Goal: Transaction & Acquisition: Purchase product/service

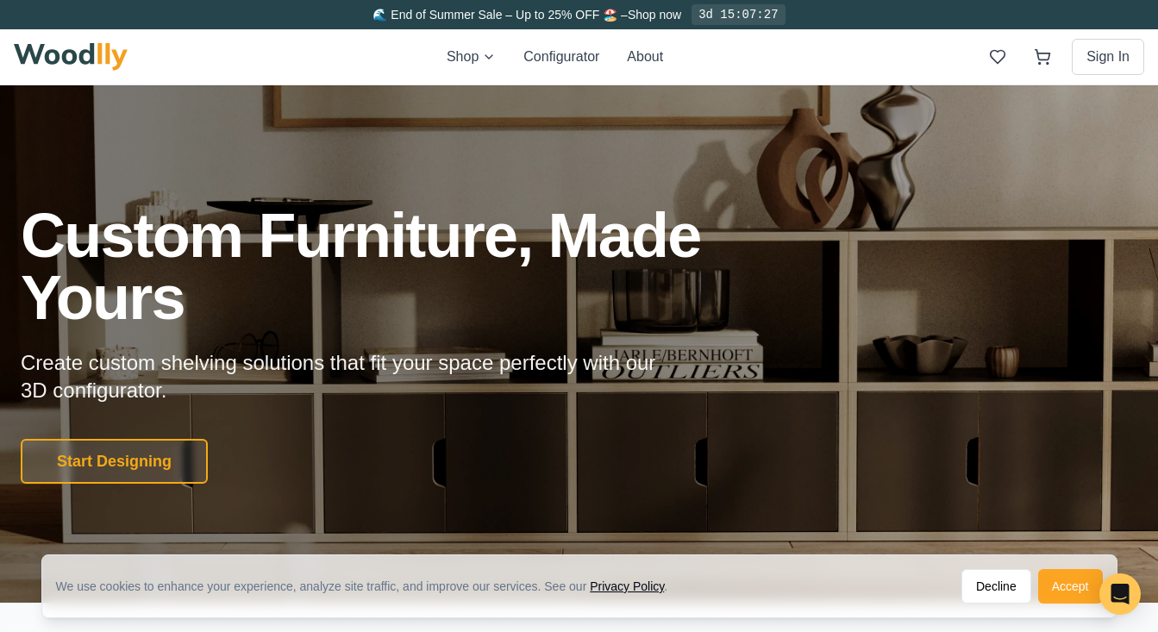
click at [1064, 592] on button "Accept" at bounding box center [1070, 586] width 65 height 34
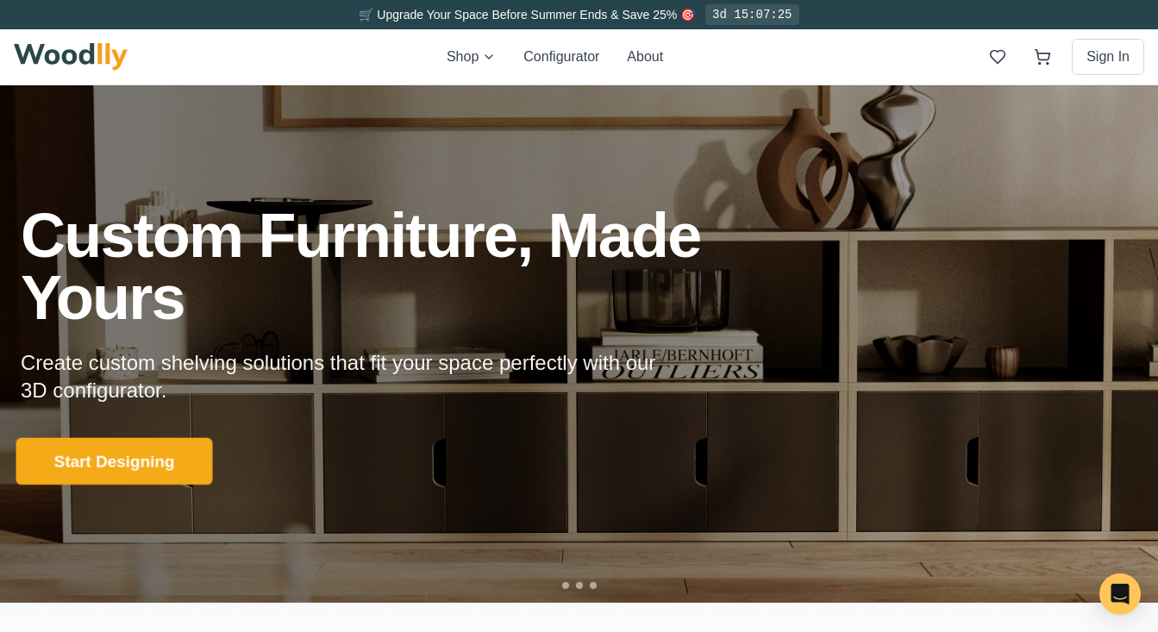
click at [65, 465] on button "Start Designing" at bounding box center [114, 461] width 197 height 47
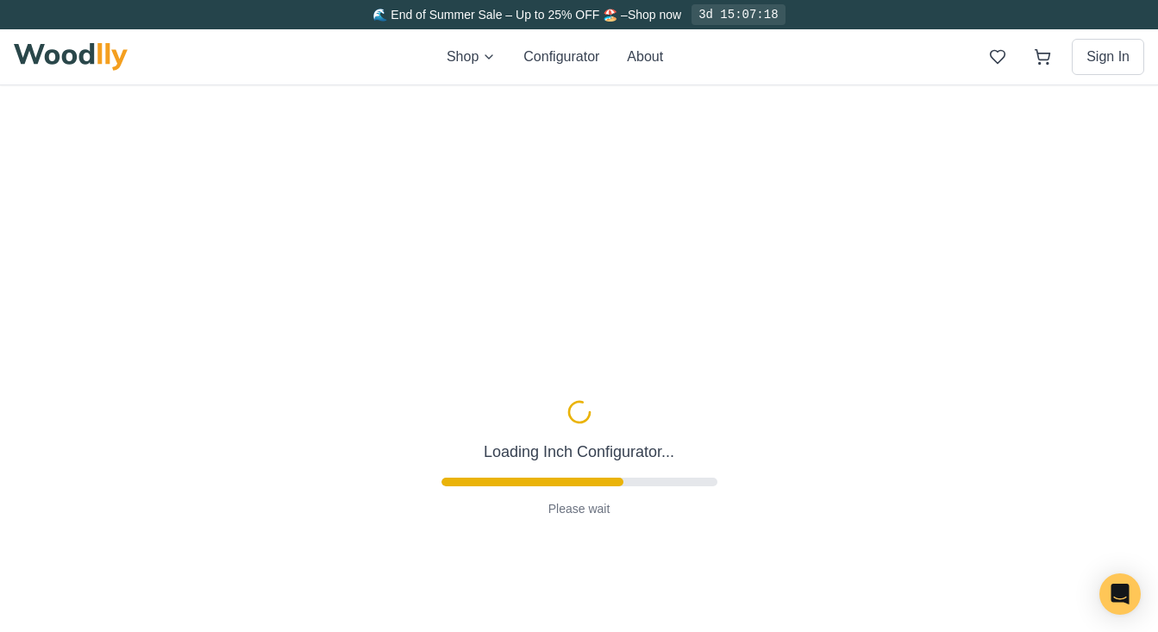
type input "56"
type input "2"
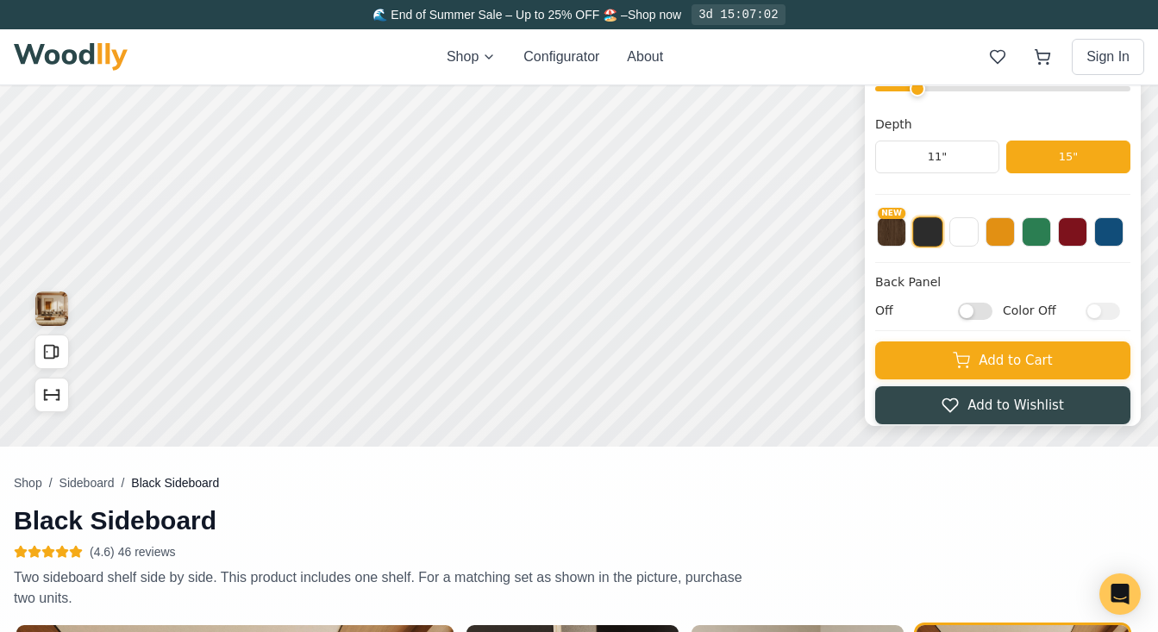
scroll to position [203, 0]
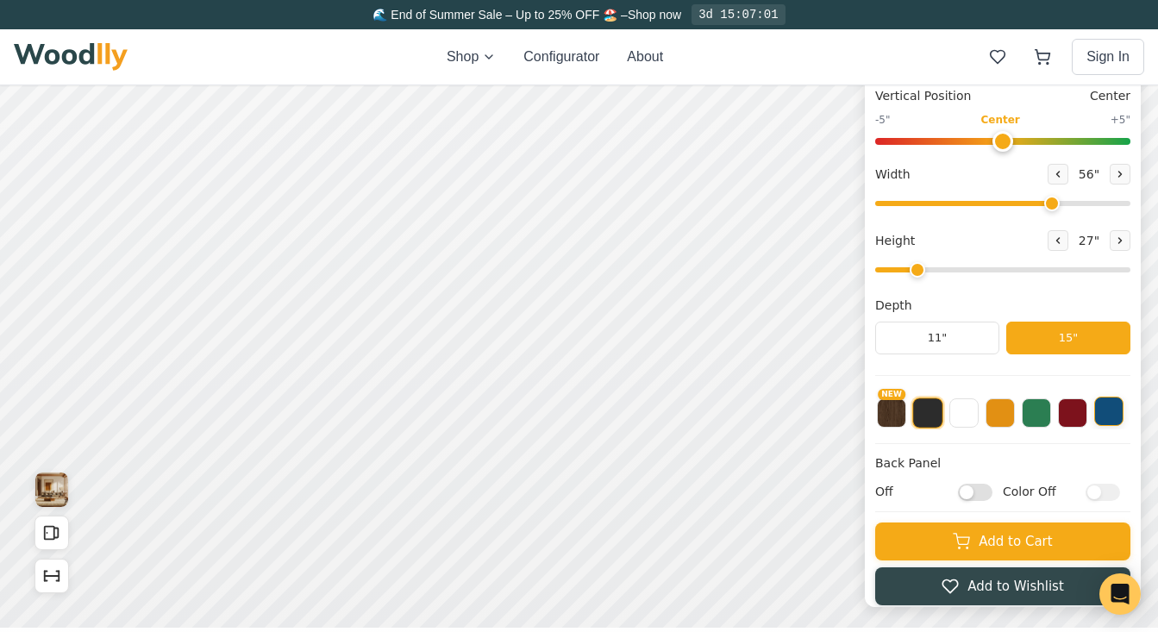
click at [1113, 414] on button at bounding box center [1108, 411] width 29 height 29
click at [964, 415] on button at bounding box center [963, 411] width 29 height 29
click at [1004, 422] on button at bounding box center [999, 411] width 29 height 29
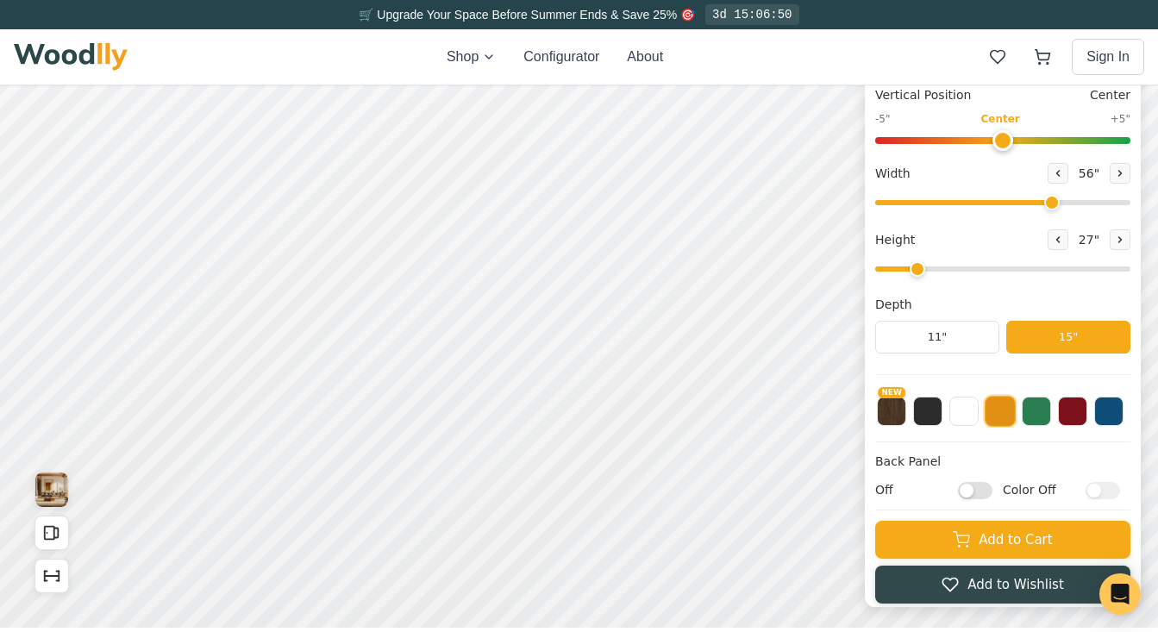
click at [1019, 457] on h4 "Back Panel" at bounding box center [1002, 462] width 255 height 18
click at [548, 68] on div "Shop Configurator About Sign In" at bounding box center [579, 56] width 1130 height 55
click at [548, 52] on button "Configurator" at bounding box center [561, 57] width 76 height 21
click at [548, 57] on button "Configurator" at bounding box center [561, 57] width 76 height 21
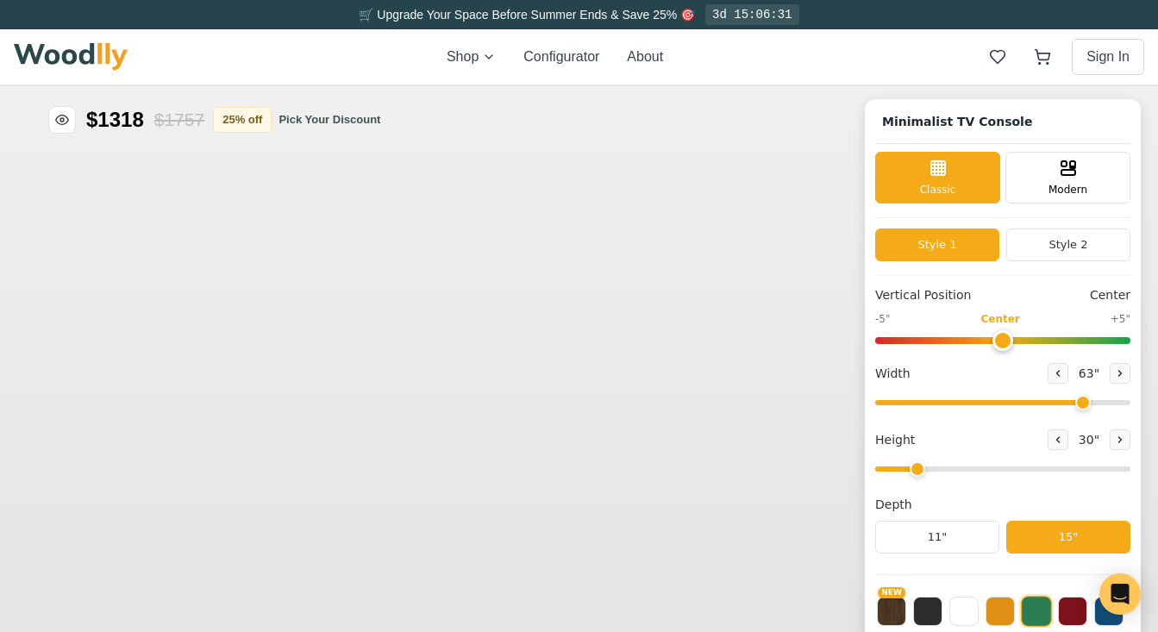
type input "63"
type input "2"
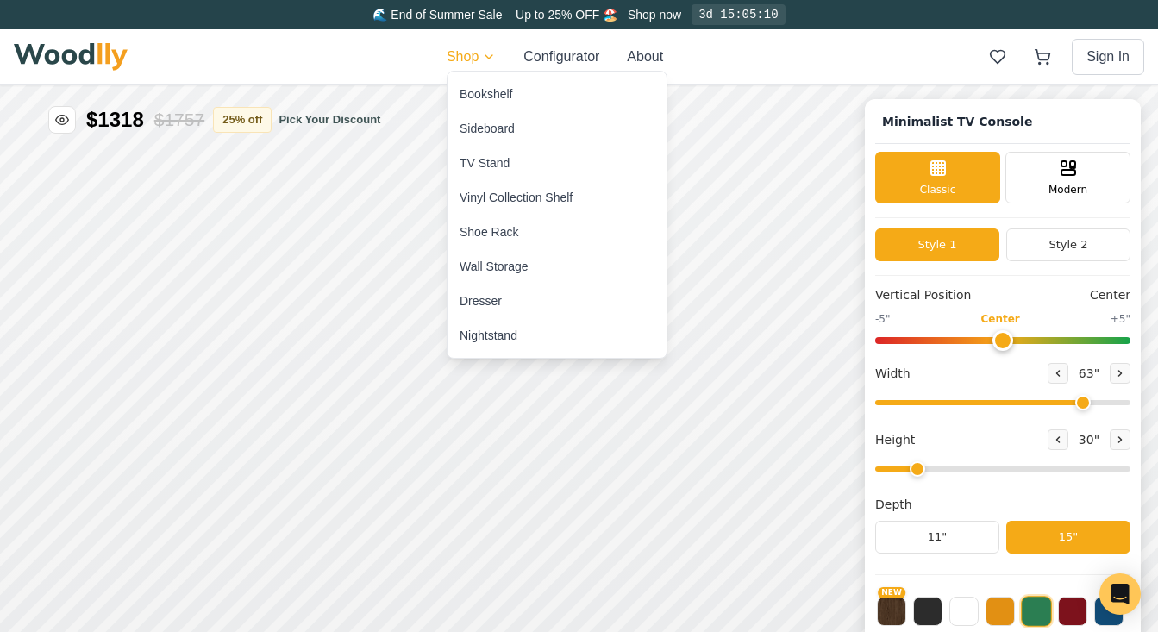
click at [494, 199] on div "Vinyl Collection Shelf" at bounding box center [515, 197] width 113 height 17
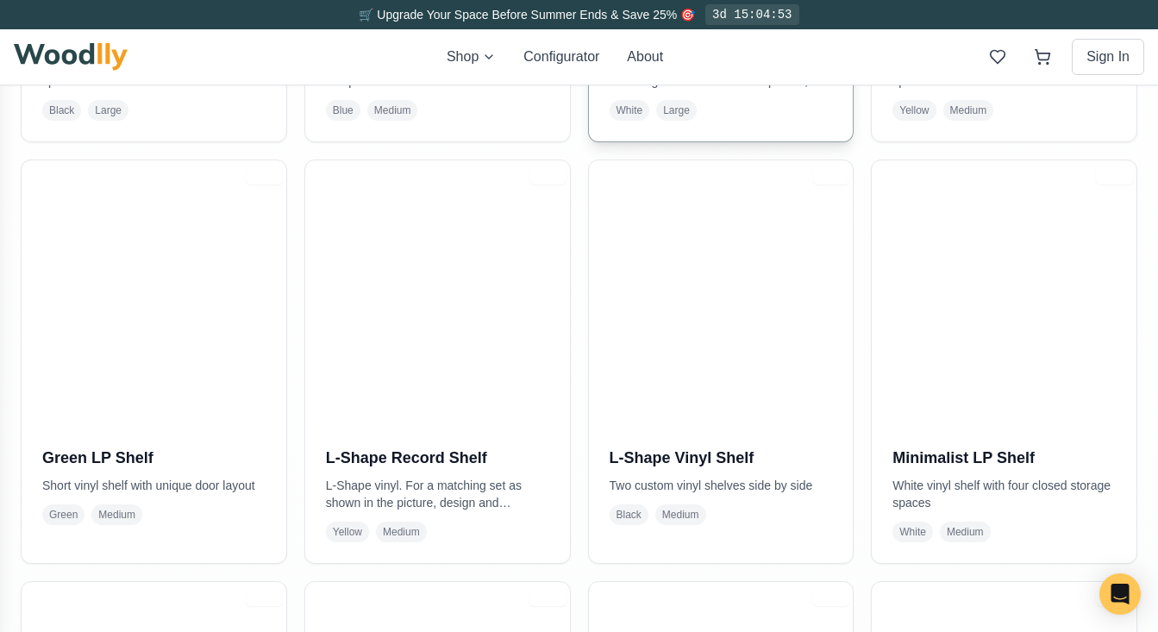
scroll to position [740, 0]
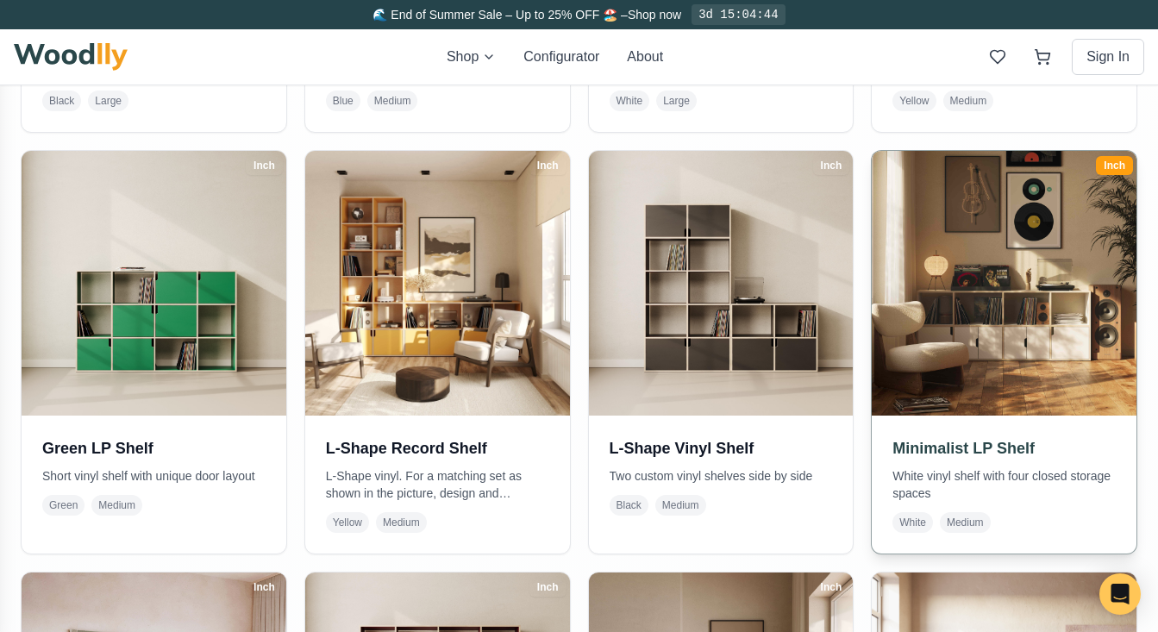
click at [1016, 328] on img at bounding box center [1004, 283] width 278 height 278
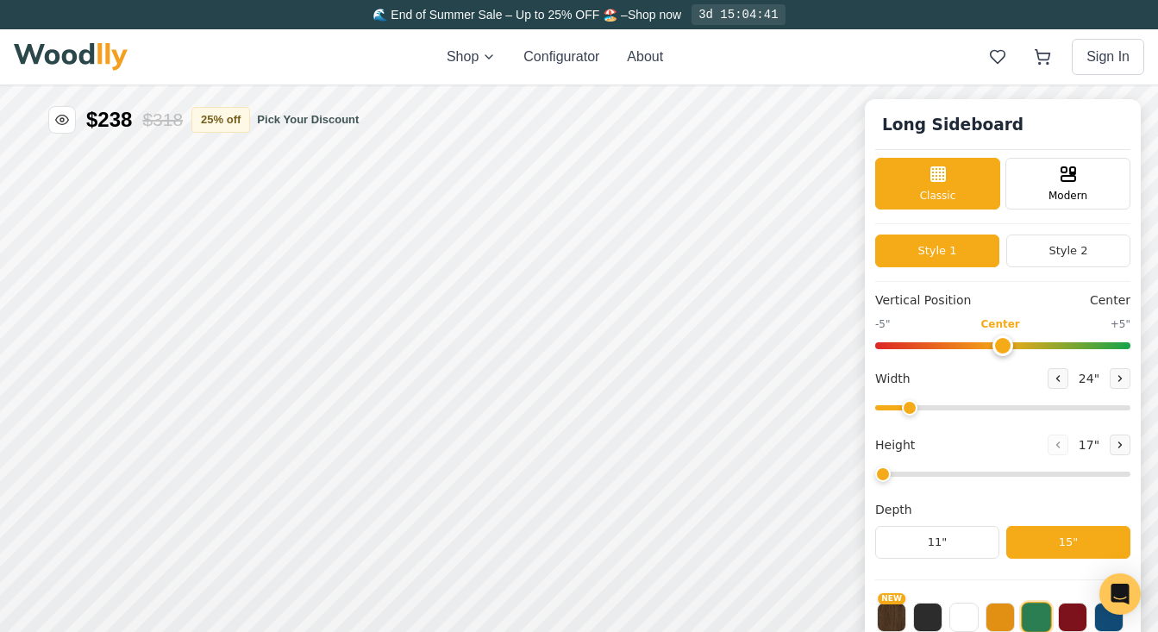
type input "72"
type input "2"
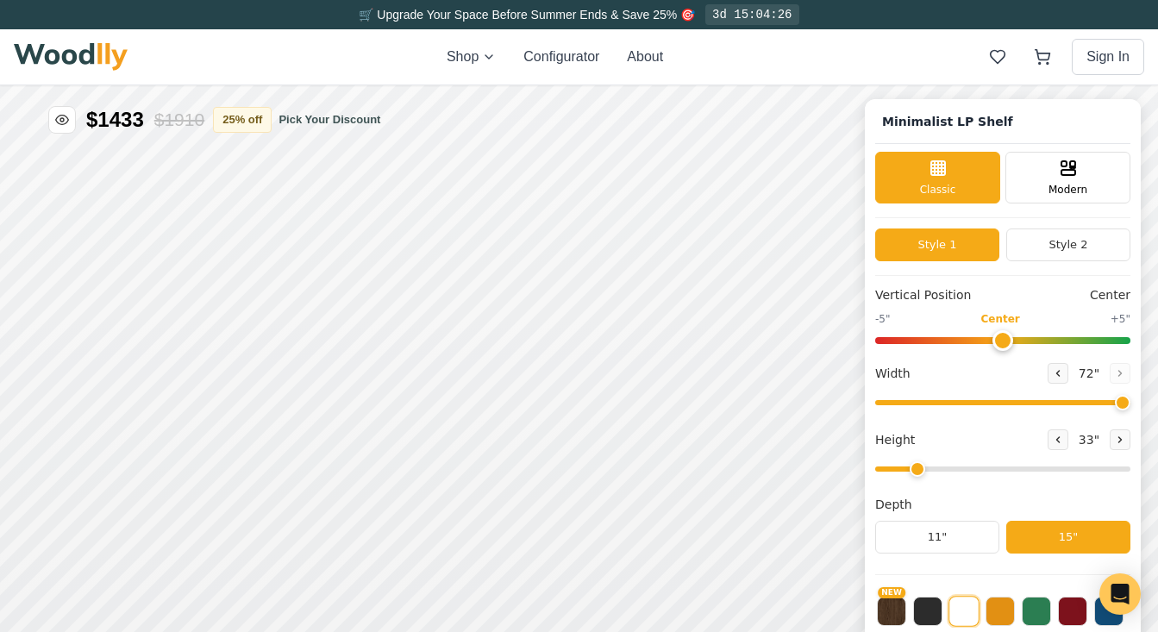
click at [817, 59] on div "Shop Configurator About Sign In" at bounding box center [579, 56] width 1130 height 55
click at [1052, 237] on button "Style 2" at bounding box center [1068, 244] width 124 height 33
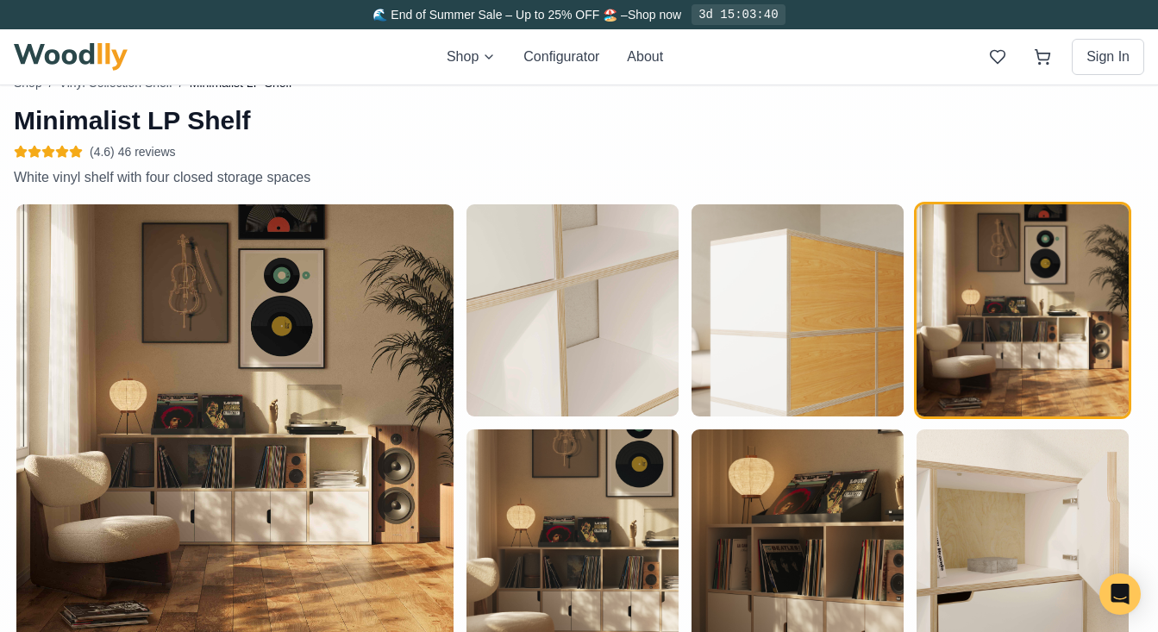
scroll to position [133, 0]
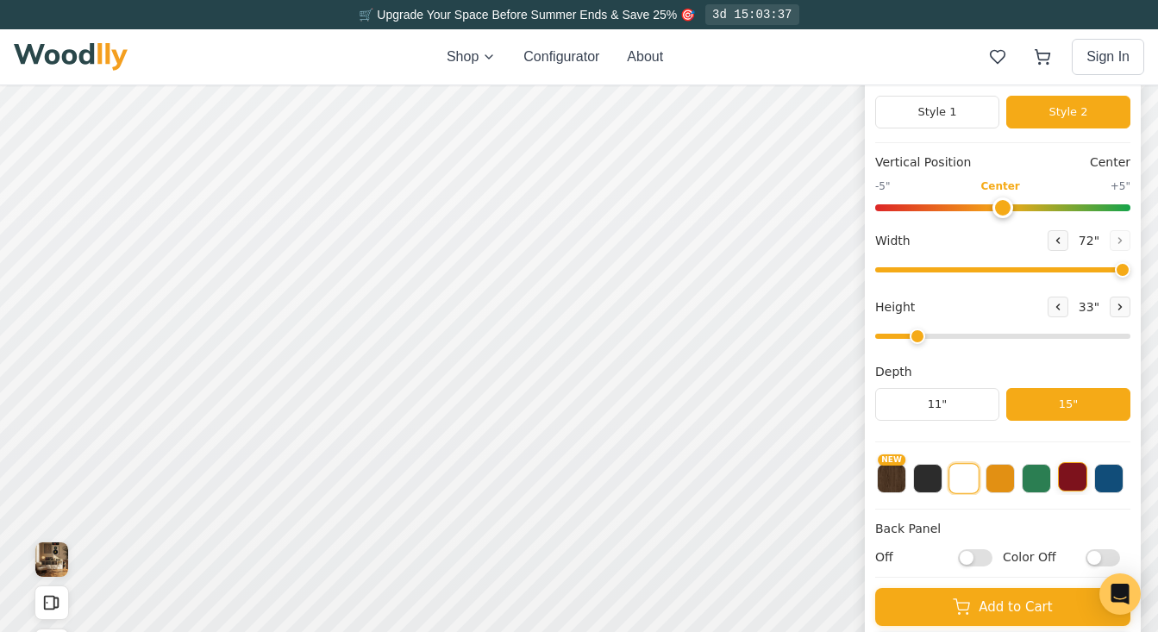
click at [1077, 483] on button at bounding box center [1072, 476] width 29 height 29
click at [893, 480] on button "NEW" at bounding box center [891, 476] width 29 height 29
click at [961, 480] on button at bounding box center [963, 476] width 29 height 29
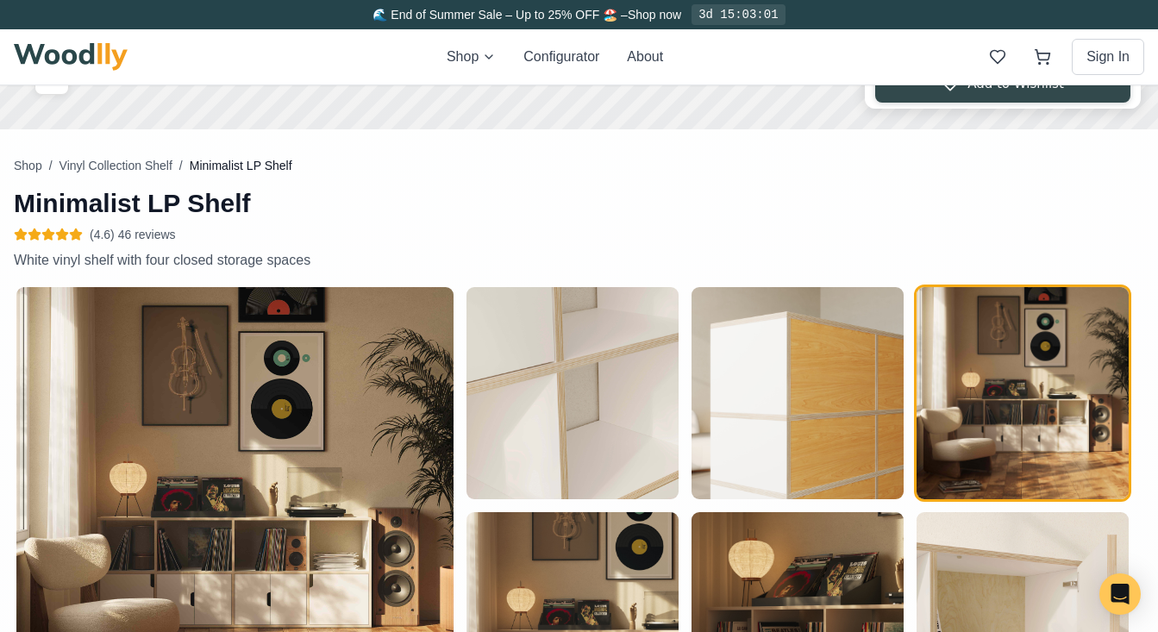
scroll to position [5, 0]
click at [1113, 166] on div "Minimalist LP Shelf (4.6) 46 reviews Description White vinyl shelf with four cl…" at bounding box center [965, 436] width 358 height 559
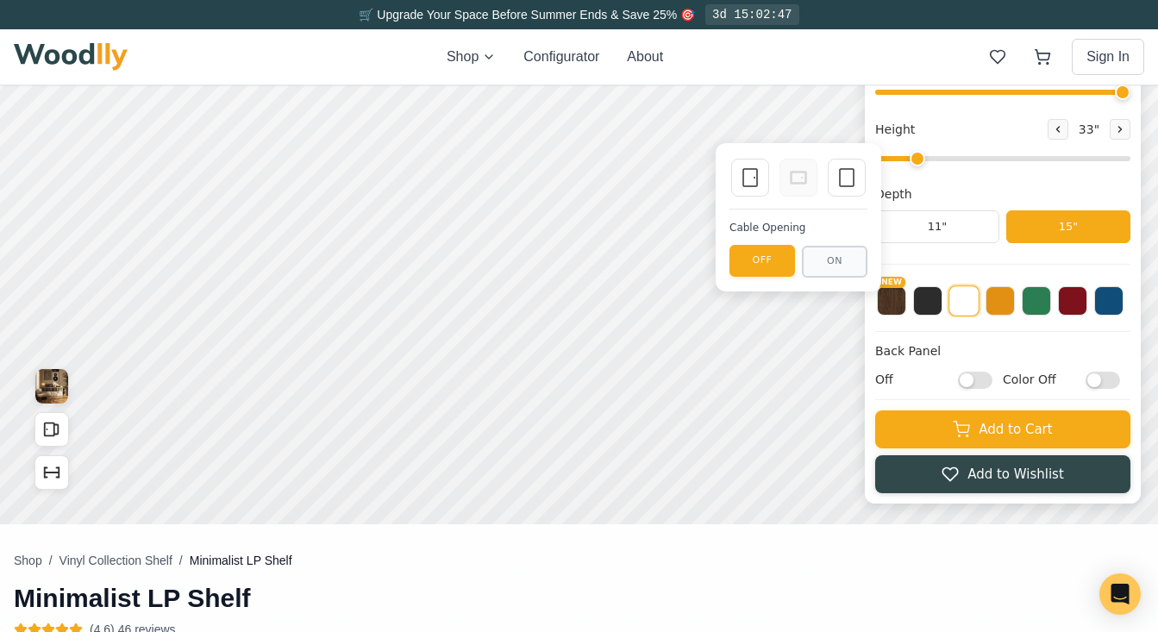
scroll to position [9, 0]
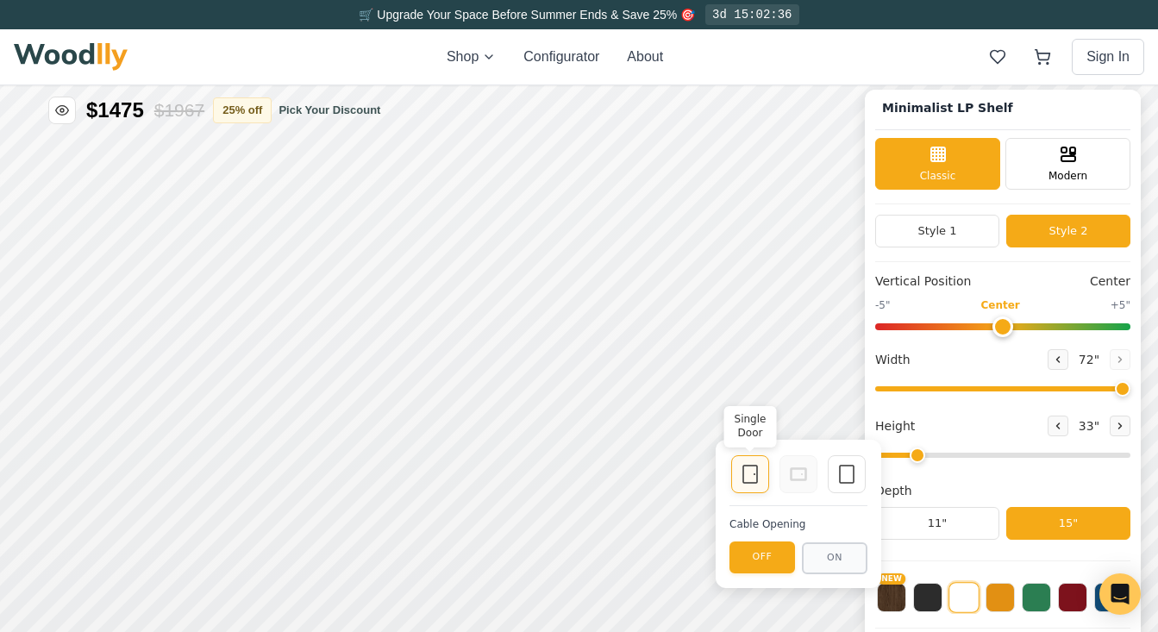
click at [746, 480] on icon at bounding box center [750, 474] width 21 height 21
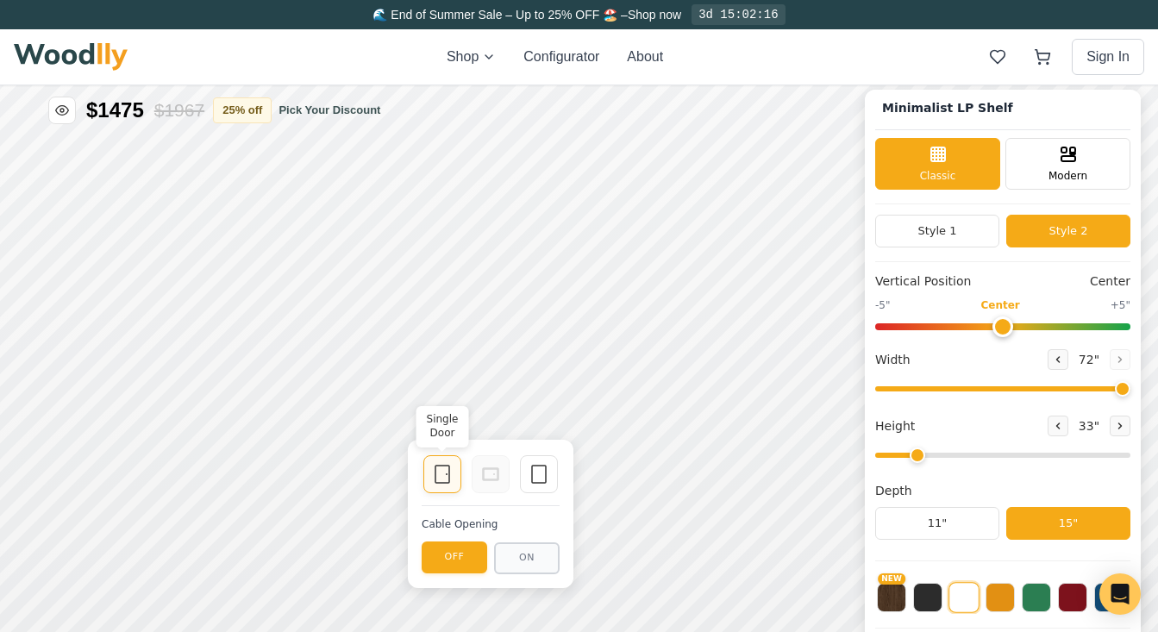
click at [443, 470] on icon at bounding box center [442, 474] width 21 height 21
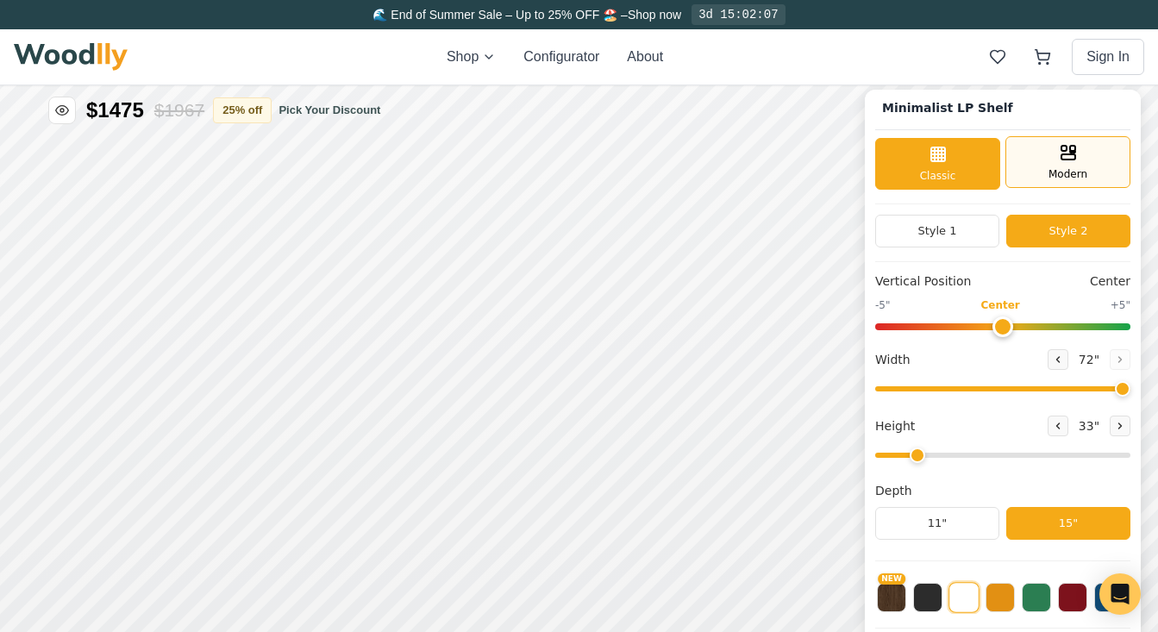
click at [1066, 159] on rect at bounding box center [1068, 156] width 14 height 5
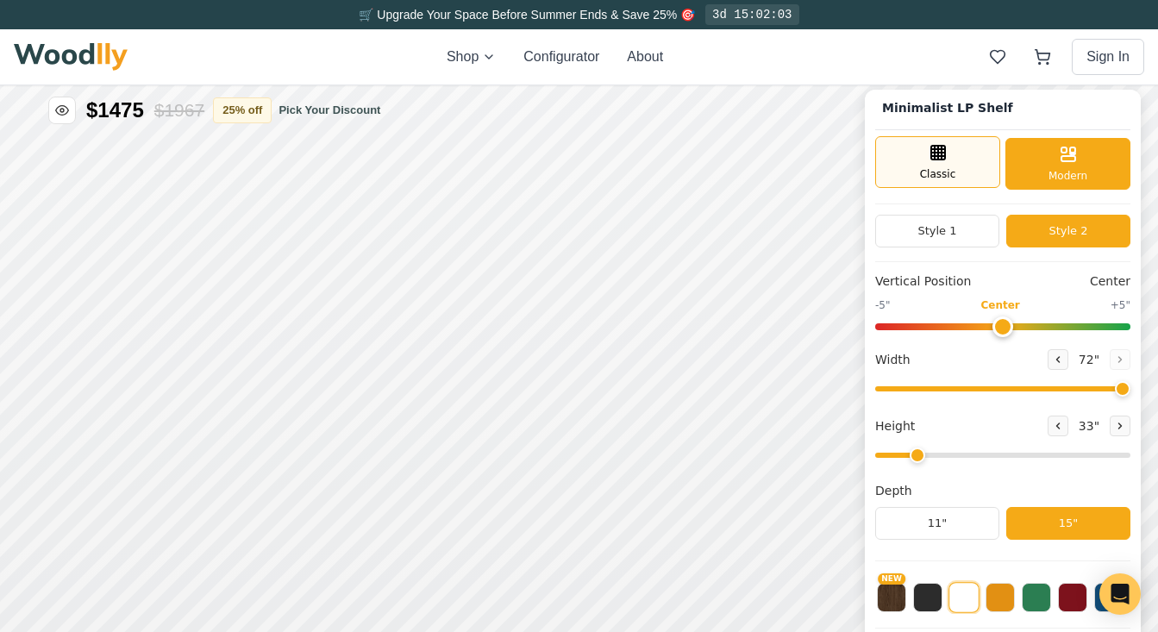
click at [976, 162] on div "Classic" at bounding box center [937, 162] width 125 height 52
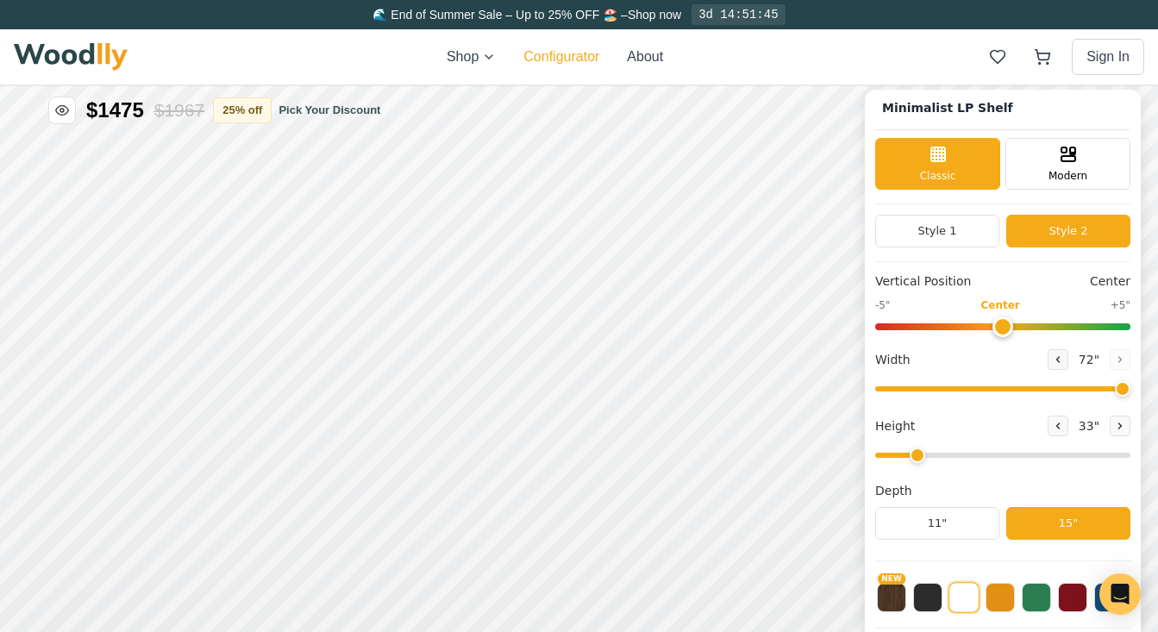
click at [552, 57] on button "Configurator" at bounding box center [561, 57] width 76 height 21
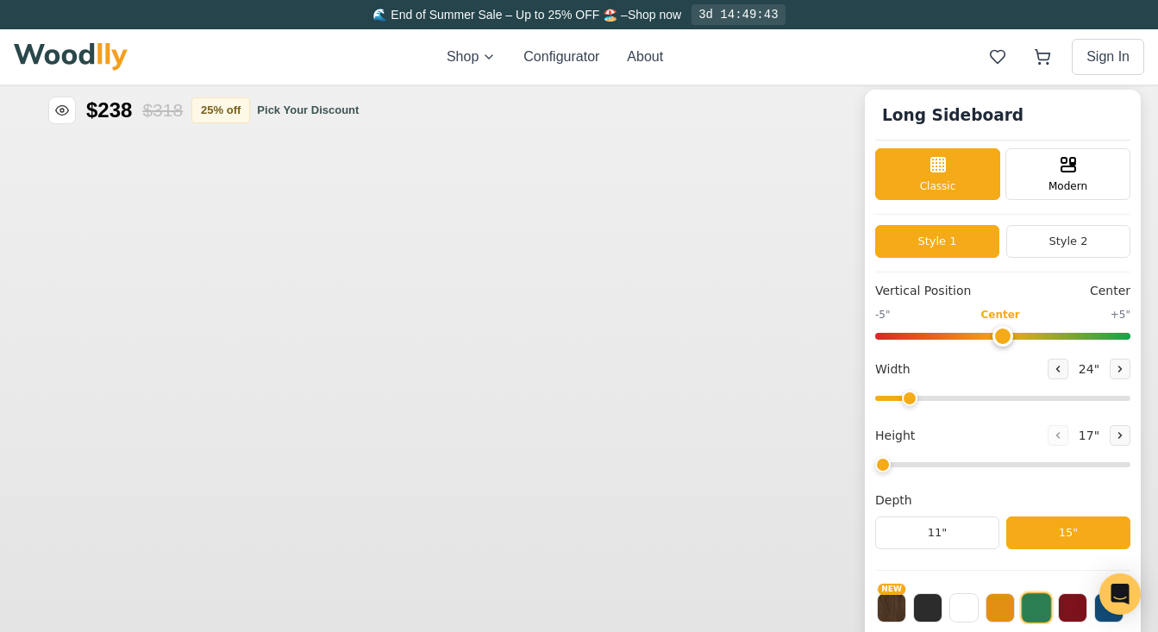
type input "63"
type input "2"
